Goal: Entertainment & Leisure: Browse casually

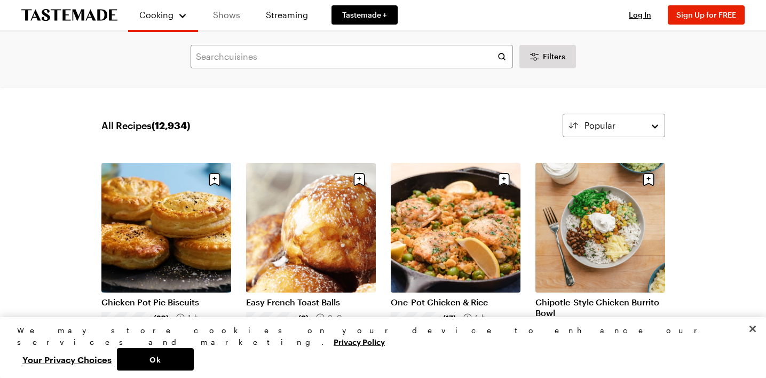
click at [231, 16] on link "Shows" at bounding box center [226, 15] width 49 height 30
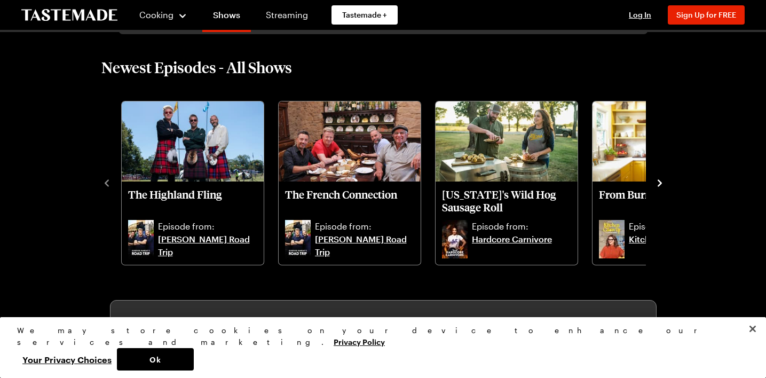
scroll to position [270, 0]
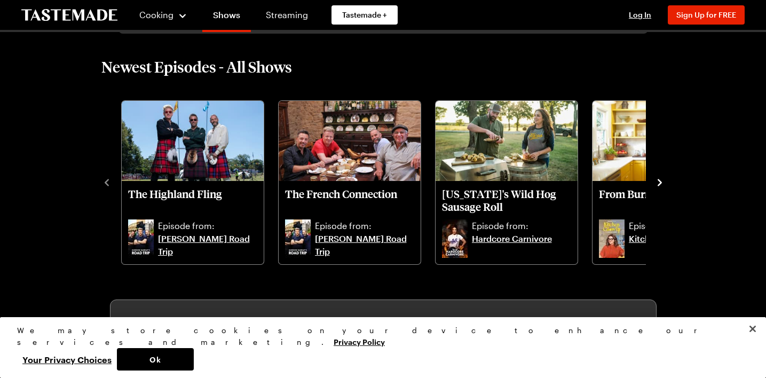
click at [657, 180] on icon "navigate to next item" at bounding box center [660, 182] width 11 height 11
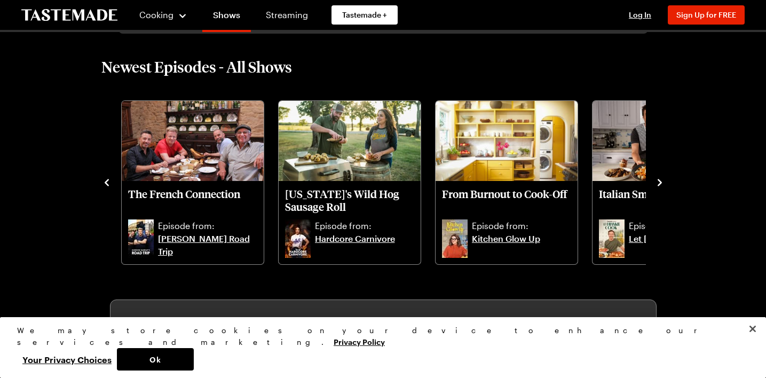
click at [657, 180] on icon "navigate to next item" at bounding box center [660, 182] width 11 height 11
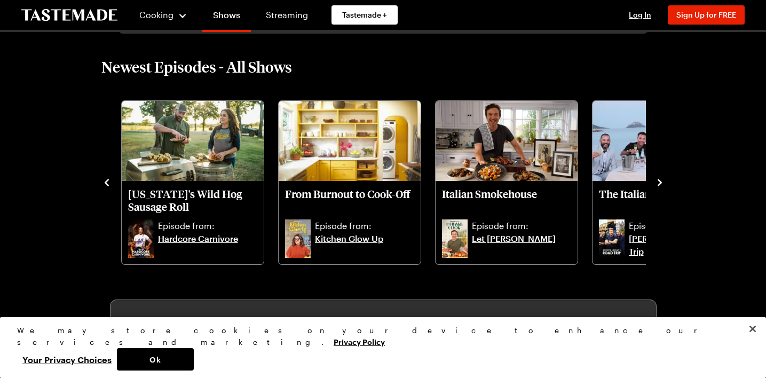
click at [657, 180] on icon "navigate to next item" at bounding box center [660, 182] width 11 height 11
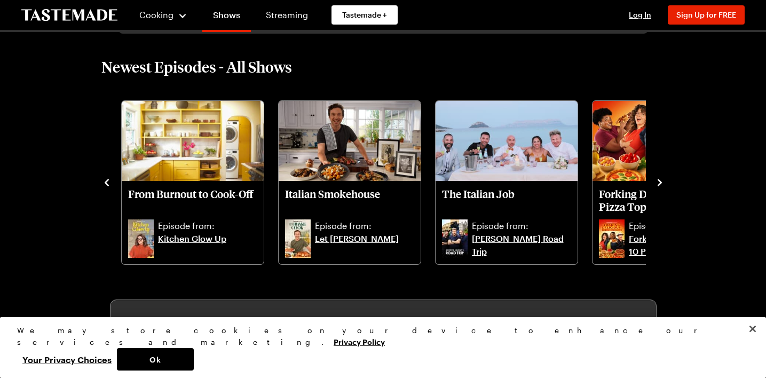
click at [657, 180] on icon "navigate to next item" at bounding box center [660, 182] width 11 height 11
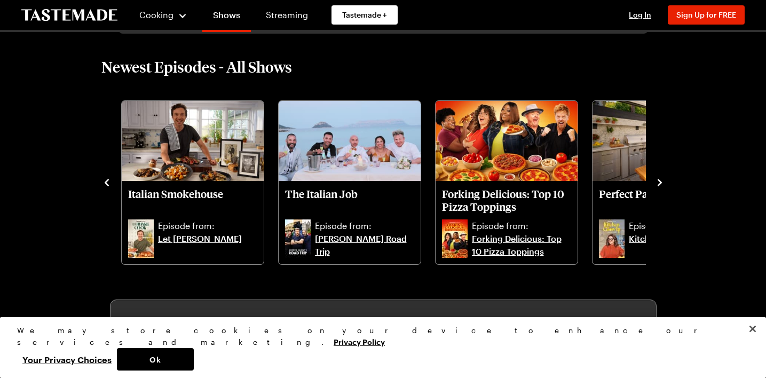
click at [657, 180] on icon "navigate to next item" at bounding box center [660, 182] width 11 height 11
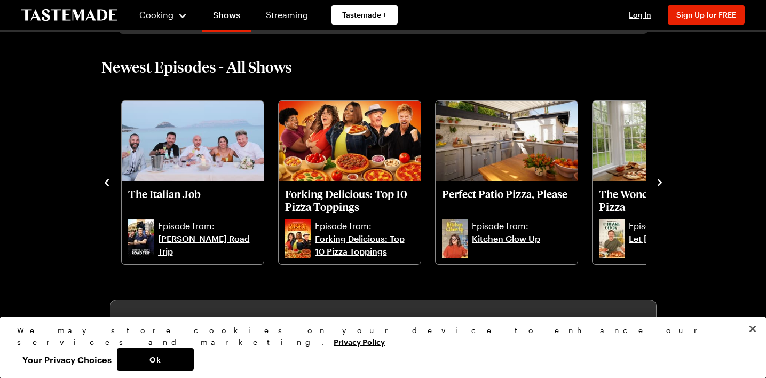
click at [657, 180] on icon "navigate to next item" at bounding box center [660, 182] width 11 height 11
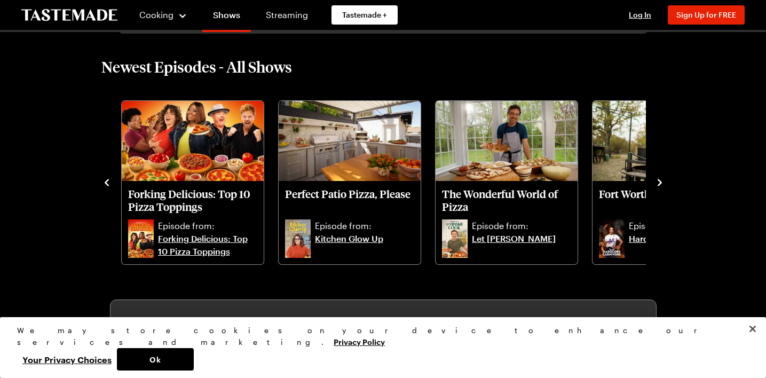
click at [657, 180] on icon "navigate to next item" at bounding box center [660, 182] width 11 height 11
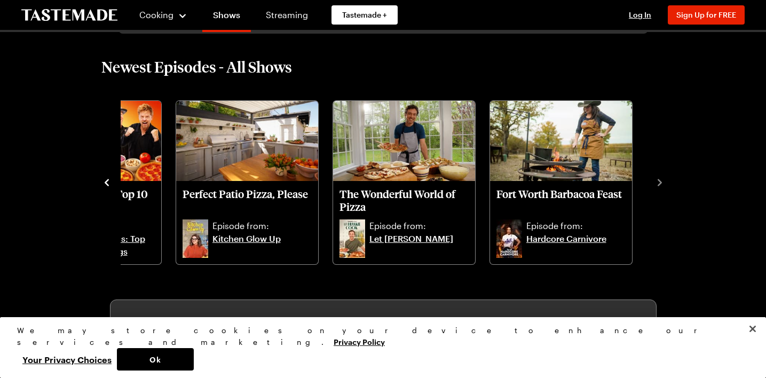
click at [105, 180] on icon "navigate to previous item" at bounding box center [106, 182] width 11 height 11
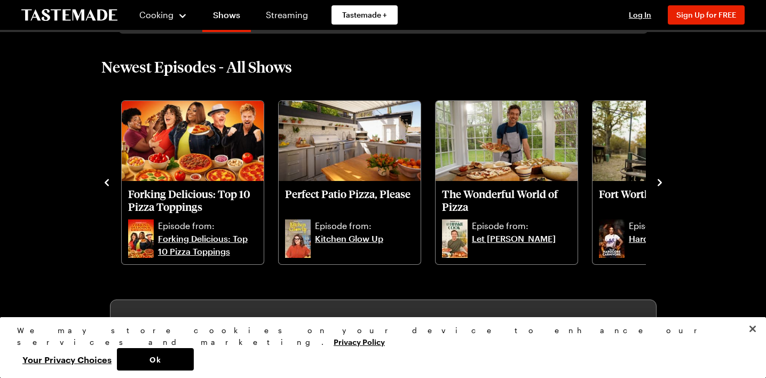
click at [105, 180] on icon "navigate to previous item" at bounding box center [106, 182] width 11 height 11
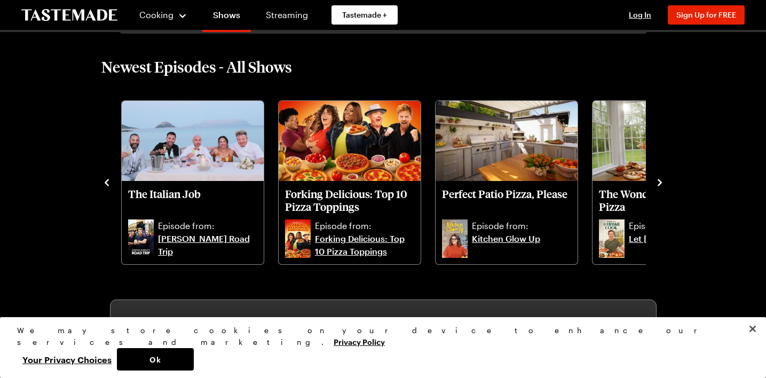
click at [105, 180] on icon "navigate to previous item" at bounding box center [106, 182] width 11 height 11
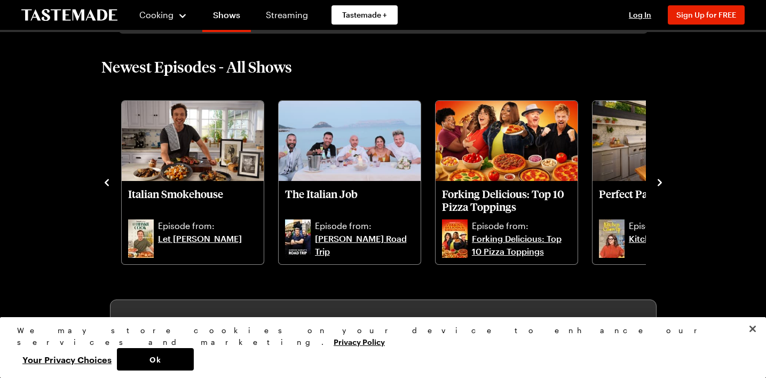
click at [105, 180] on icon "navigate to previous item" at bounding box center [106, 182] width 11 height 11
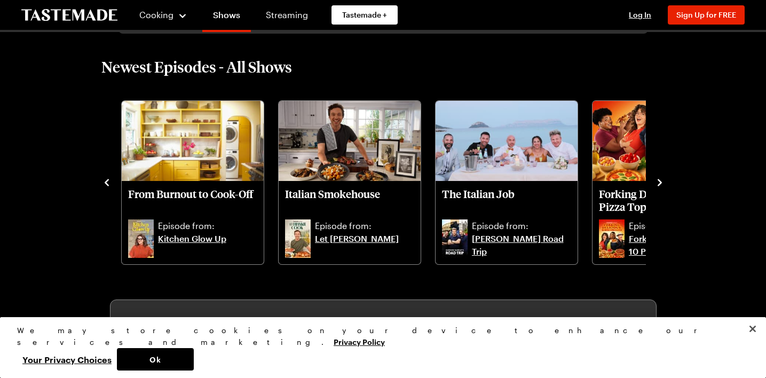
click at [107, 180] on icon "navigate to previous item" at bounding box center [107, 182] width 4 height 7
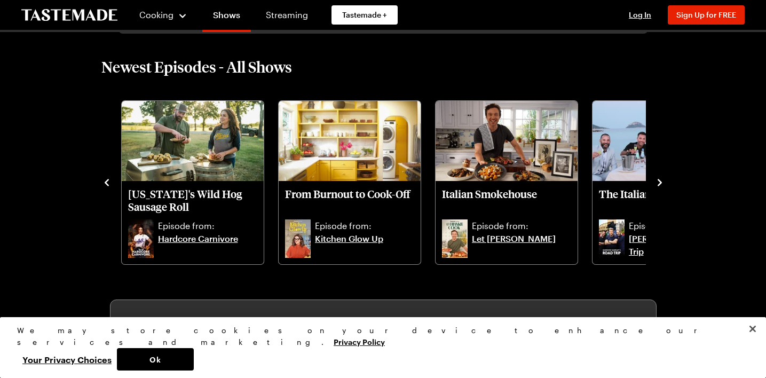
click at [107, 180] on icon "navigate to previous item" at bounding box center [107, 182] width 4 height 7
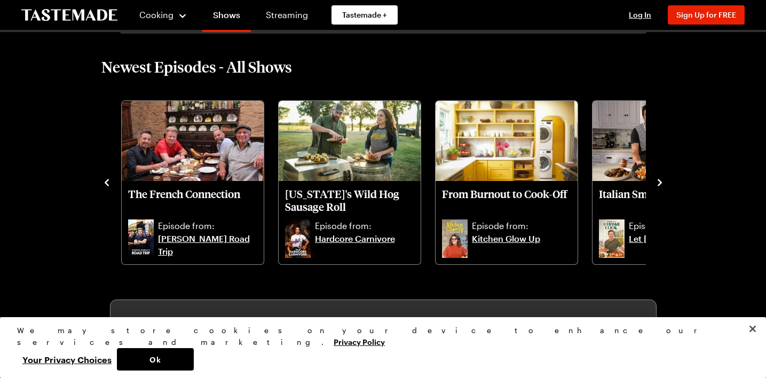
click at [107, 180] on icon "navigate to previous item" at bounding box center [107, 182] width 4 height 7
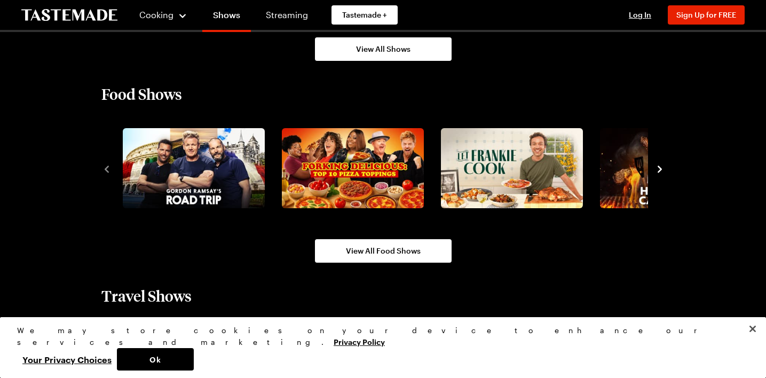
scroll to position [877, 0]
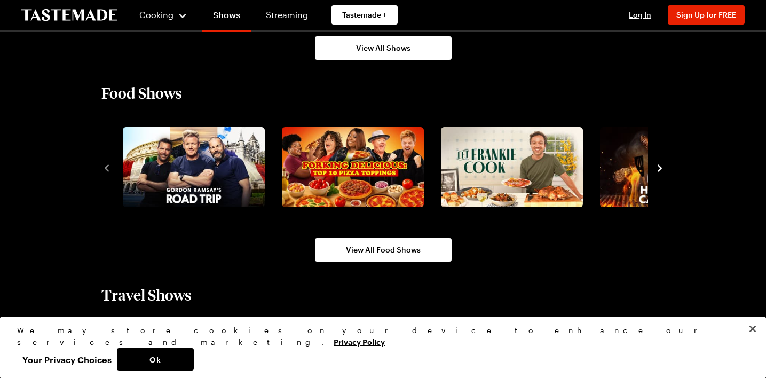
click at [659, 167] on icon "navigate to next item" at bounding box center [660, 167] width 4 height 7
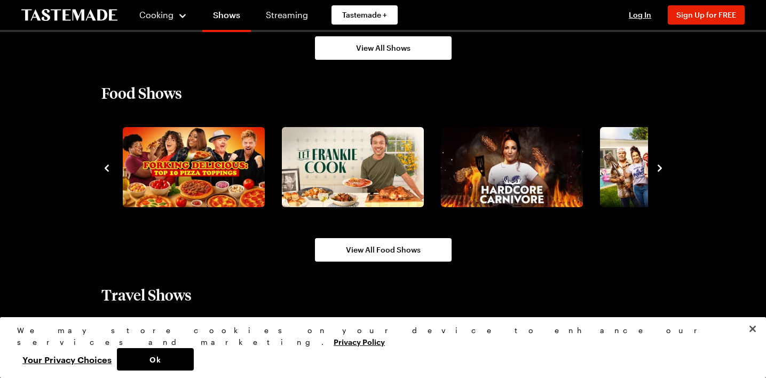
click at [659, 167] on icon "navigate to next item" at bounding box center [660, 167] width 4 height 7
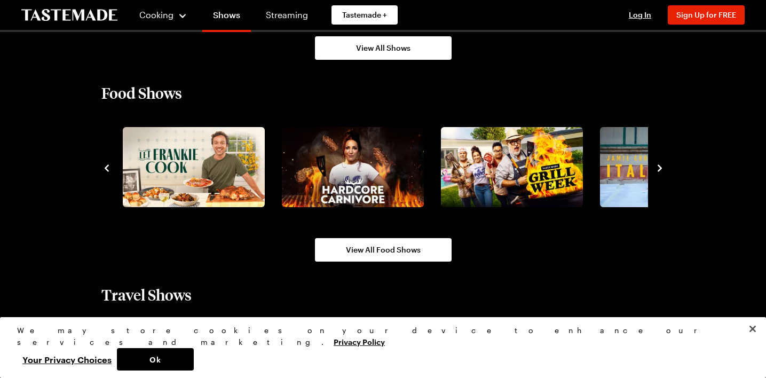
click at [661, 165] on icon "navigate to next item" at bounding box center [660, 168] width 11 height 11
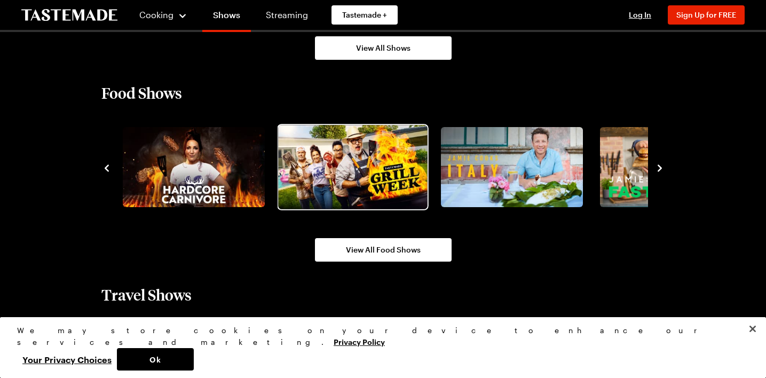
click at [370, 165] on img "5 / 10" at bounding box center [352, 167] width 149 height 84
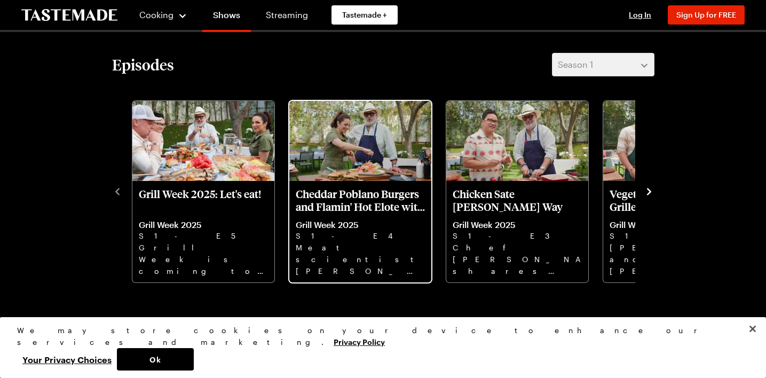
scroll to position [271, 0]
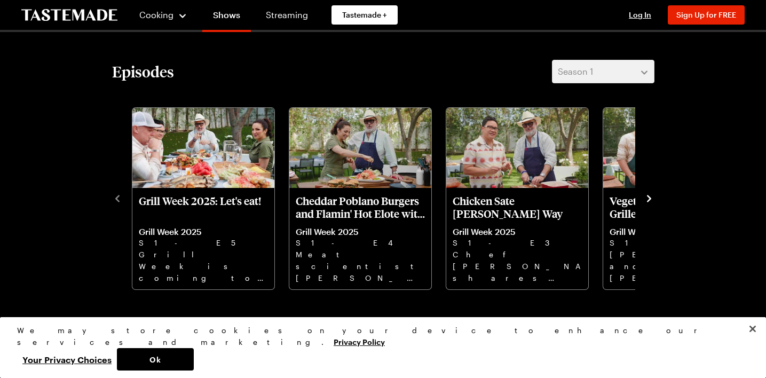
click at [649, 196] on icon "navigate to next item" at bounding box center [649, 198] width 4 height 7
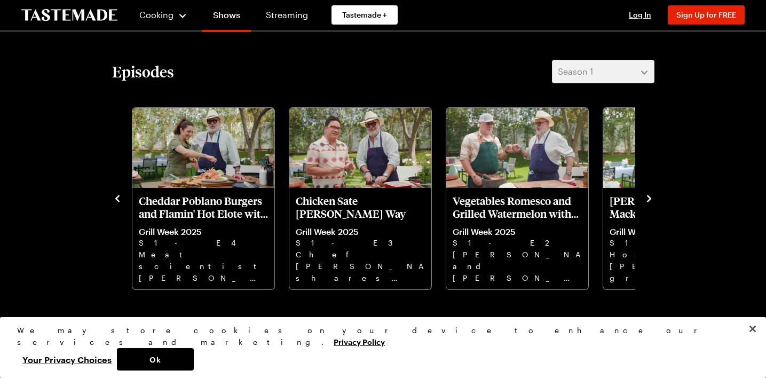
click at [649, 196] on icon "navigate to next item" at bounding box center [649, 198] width 4 height 7
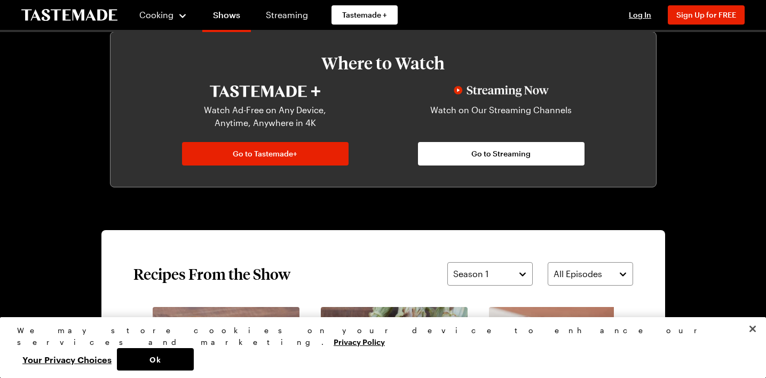
scroll to position [570, 0]
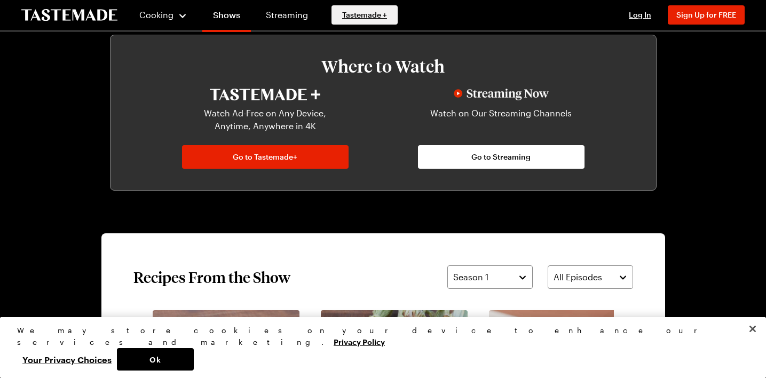
click at [377, 13] on span "Tastemade +" at bounding box center [364, 15] width 45 height 11
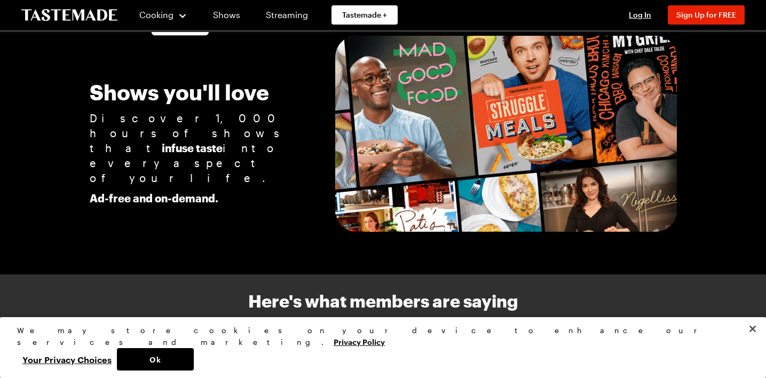
scroll to position [1186, 0]
